Goal: Information Seeking & Learning: Learn about a topic

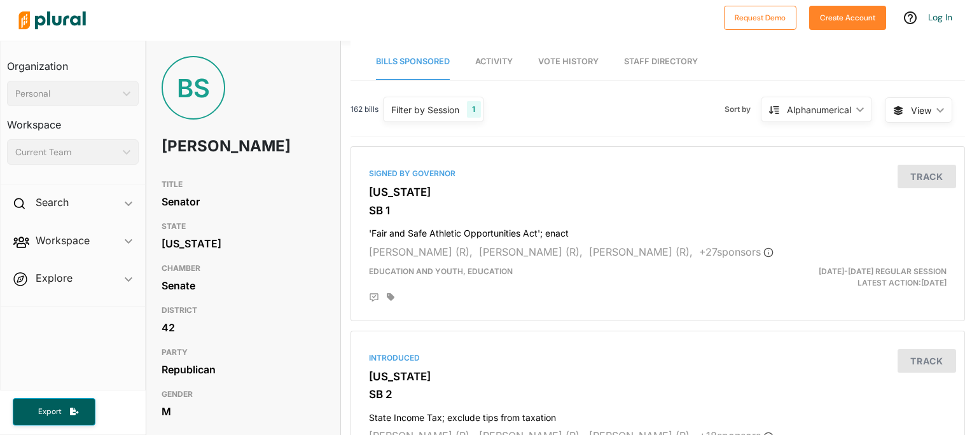
click at [167, 144] on h1 "[PERSON_NAME]" at bounding box center [211, 146] width 98 height 38
copy h1 "[PERSON_NAME]"
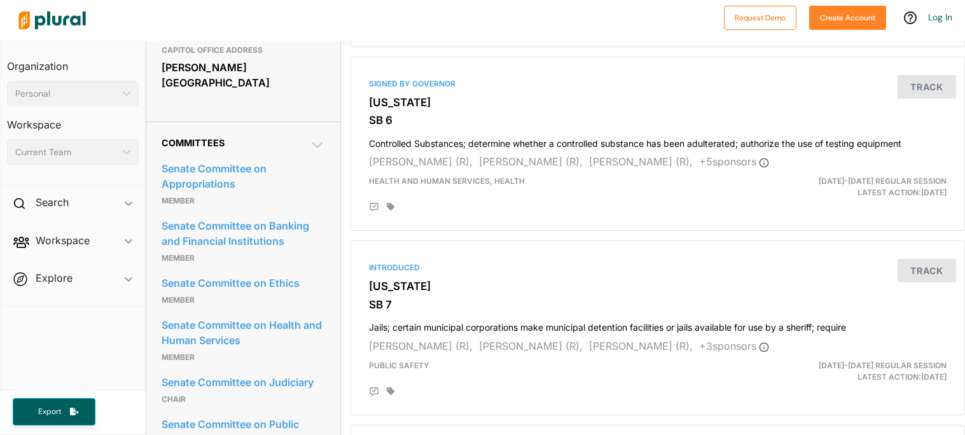
scroll to position [656, 0]
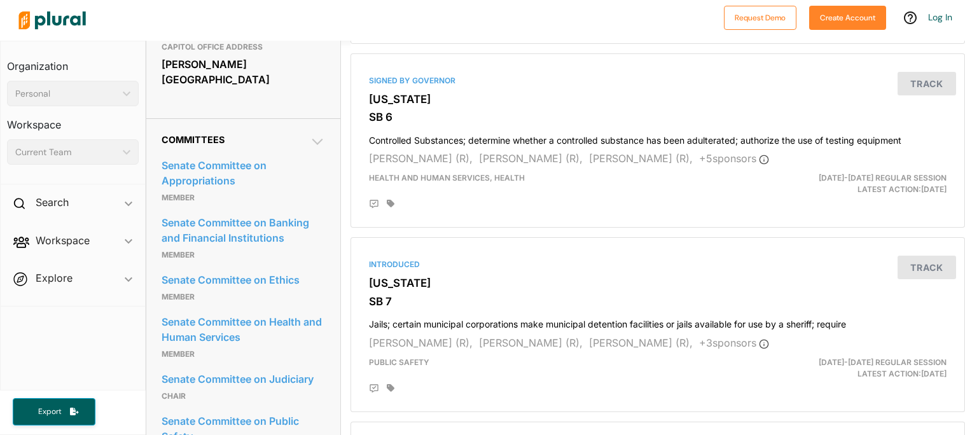
click at [318, 134] on icon at bounding box center [317, 141] width 15 height 15
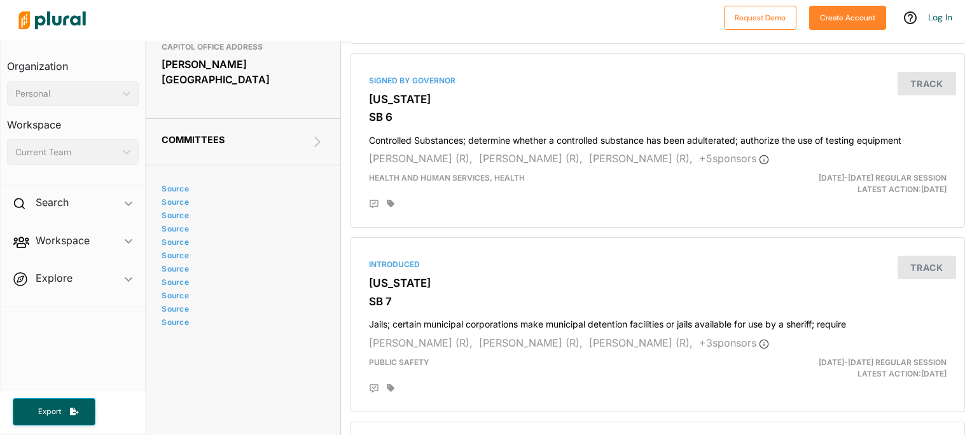
click at [318, 134] on icon at bounding box center [317, 141] width 15 height 15
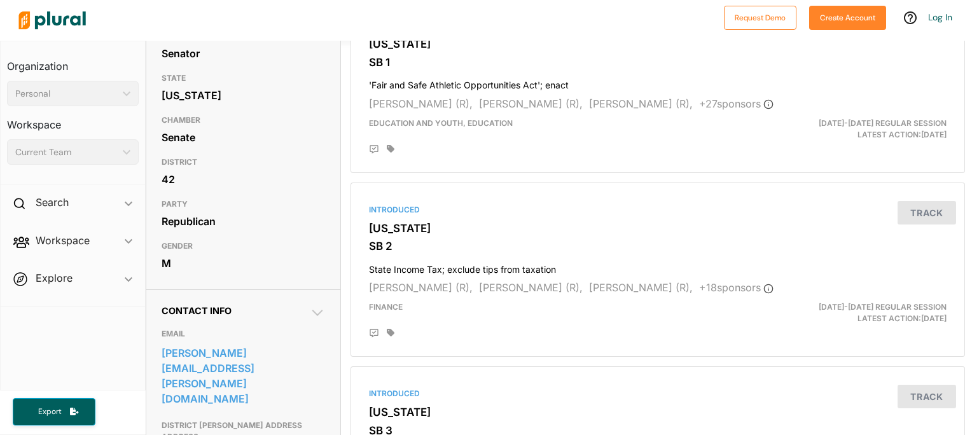
scroll to position [0, 0]
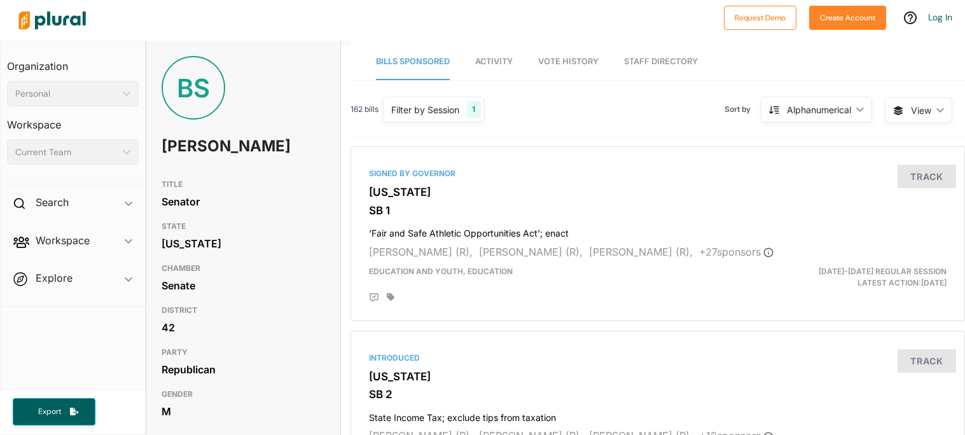
click at [371, 104] on span "162 bills" at bounding box center [364, 109] width 28 height 11
click at [415, 101] on div "Filter by Session 1" at bounding box center [433, 109] width 101 height 25
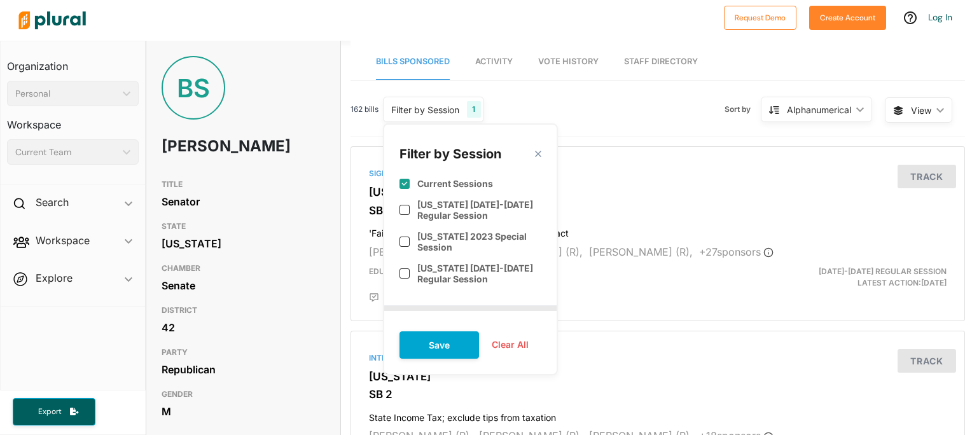
click at [618, 118] on div "162 bills Filter by Session 1 Filter by Session close Current Sessions [US_STAT…" at bounding box center [657, 115] width 614 height 44
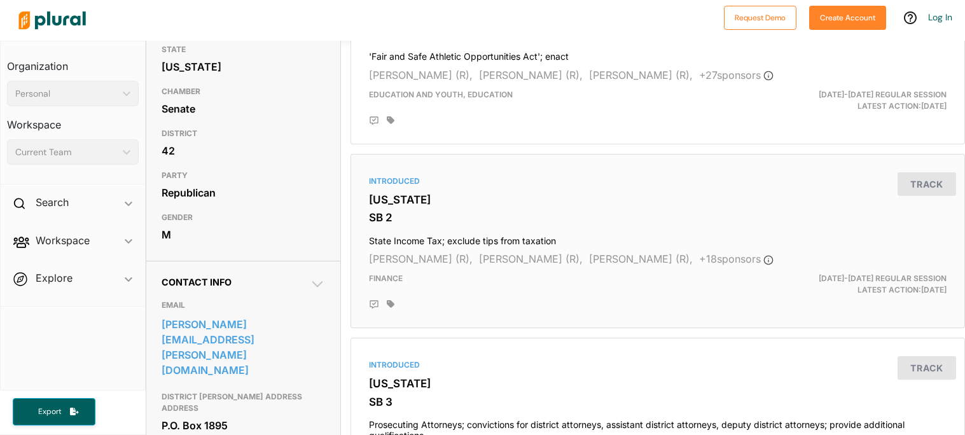
scroll to position [181, 0]
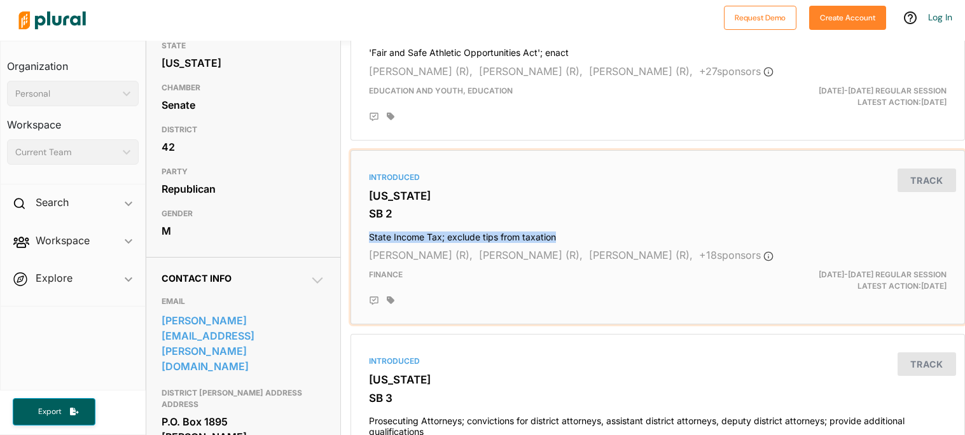
drag, startPoint x: 364, startPoint y: 236, endPoint x: 557, endPoint y: 228, distance: 192.9
click at [557, 228] on div "Introduced [US_STATE] SB 2 State Income Tax; exclude tips from taxation [PERSON…" at bounding box center [657, 237] width 603 height 163
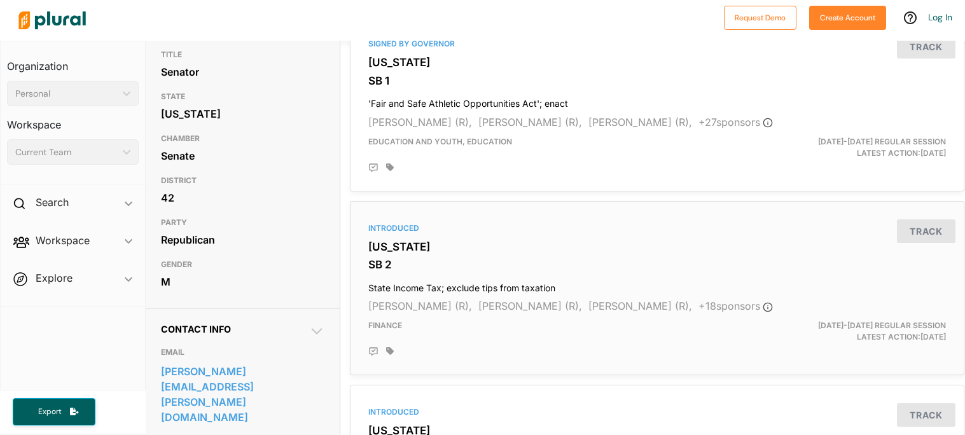
scroll to position [136, 1]
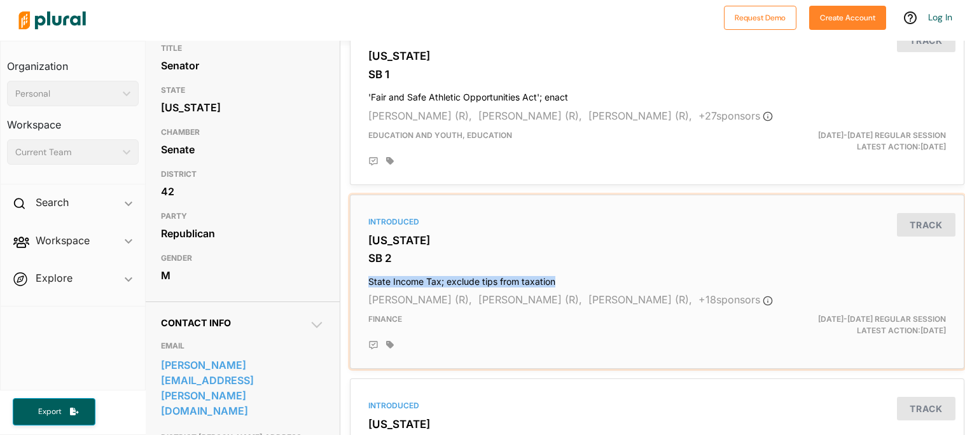
drag, startPoint x: 366, startPoint y: 279, endPoint x: 574, endPoint y: 281, distance: 208.0
click at [574, 281] on div "Introduced [US_STATE] SB 2 State Income Tax; exclude tips from taxation [PERSON…" at bounding box center [657, 281] width 603 height 163
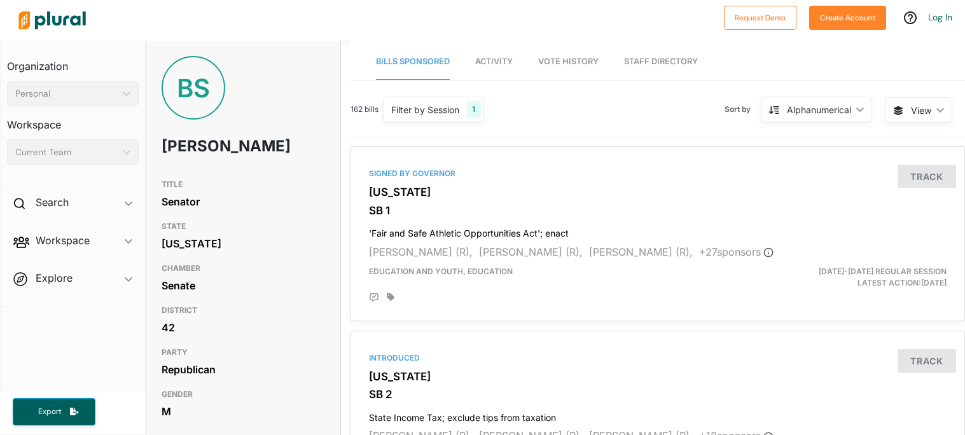
click at [505, 60] on span "Activity" at bounding box center [494, 62] width 38 height 10
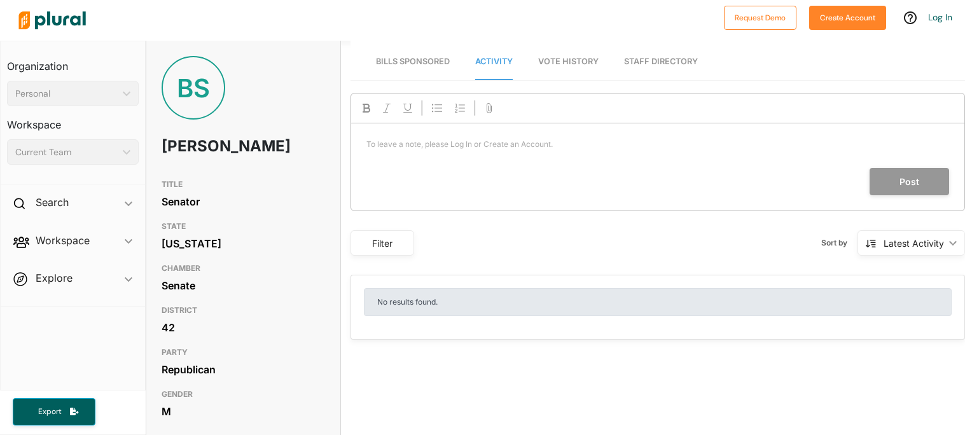
click at [560, 67] on link "Vote History" at bounding box center [568, 62] width 60 height 36
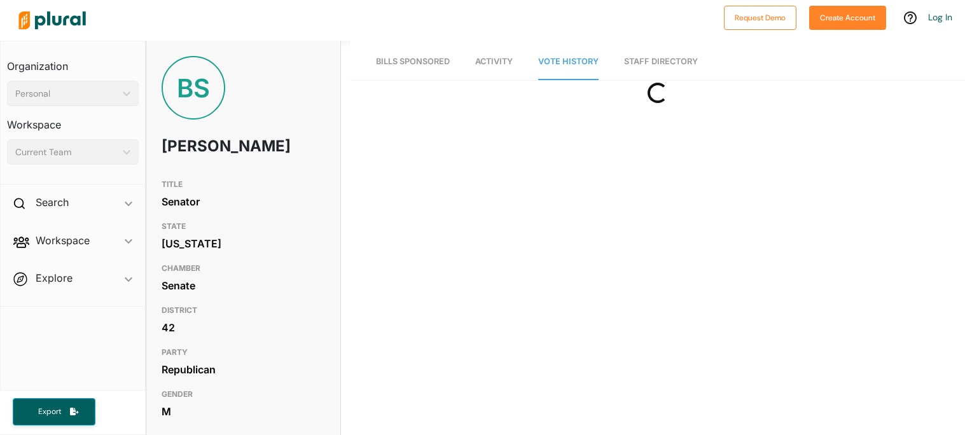
click at [424, 64] on span "Bills Sponsored" at bounding box center [413, 62] width 74 height 10
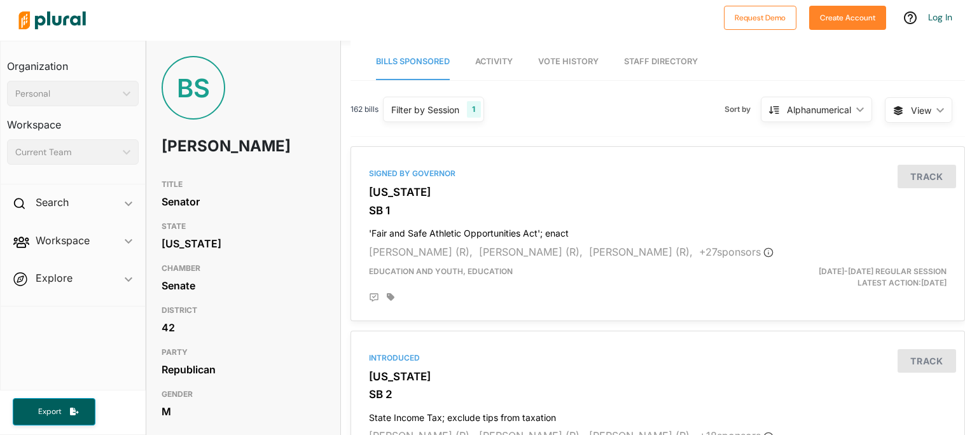
click at [177, 150] on h1 "[PERSON_NAME]" at bounding box center [211, 146] width 98 height 38
copy h1 "[PERSON_NAME]"
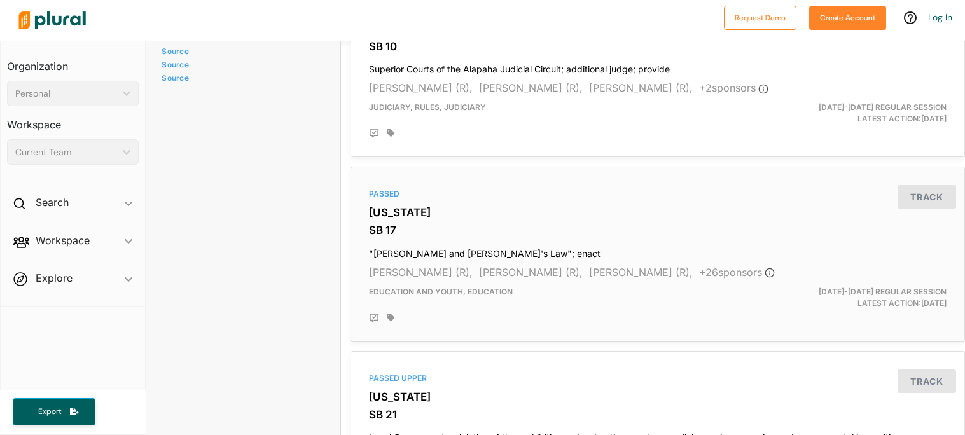
scroll to position [1277, 1]
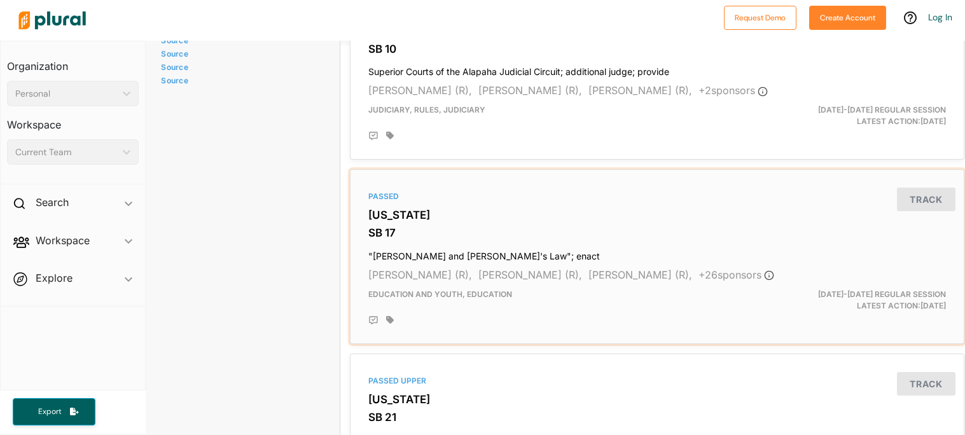
click at [520, 220] on h3 "[US_STATE]" at bounding box center [657, 215] width 578 height 13
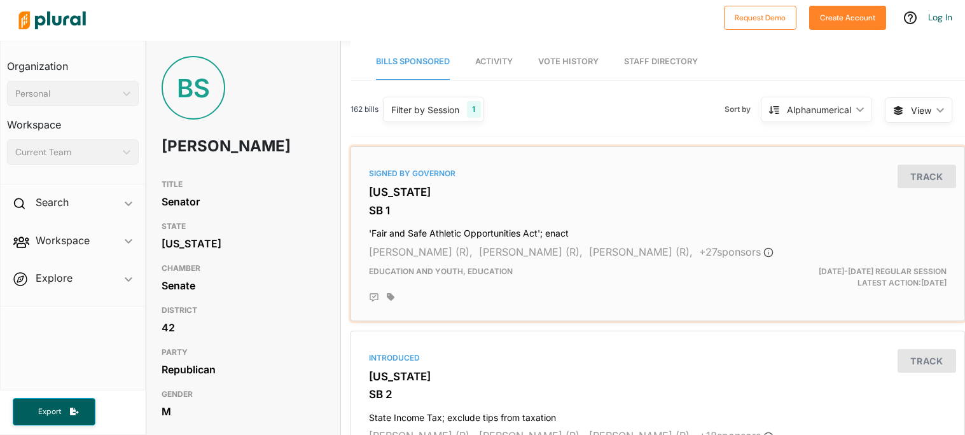
click at [457, 214] on h3 "SB 1" at bounding box center [658, 210] width 578 height 13
